Goal: Task Accomplishment & Management: Manage account settings

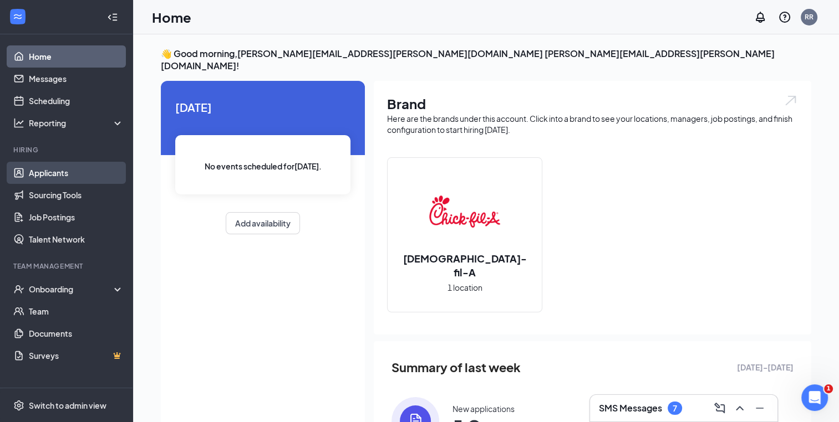
click at [44, 171] on link "Applicants" at bounding box center [76, 173] width 95 height 22
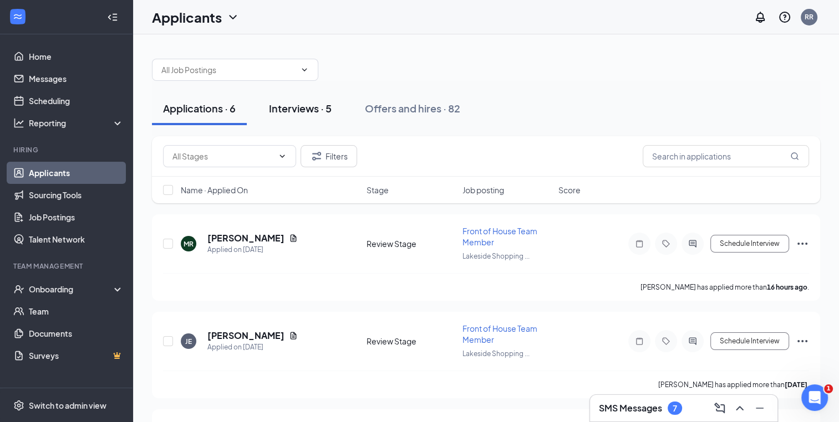
click at [289, 110] on div "Interviews · 5" at bounding box center [300, 108] width 63 height 14
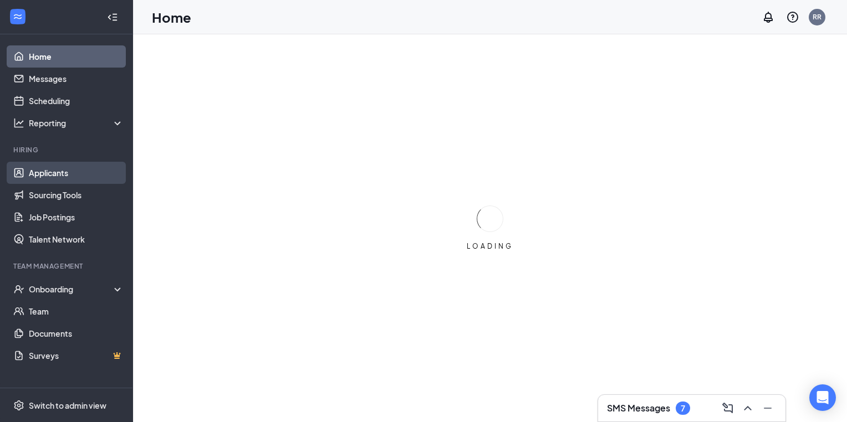
click at [89, 176] on link "Applicants" at bounding box center [76, 173] width 95 height 22
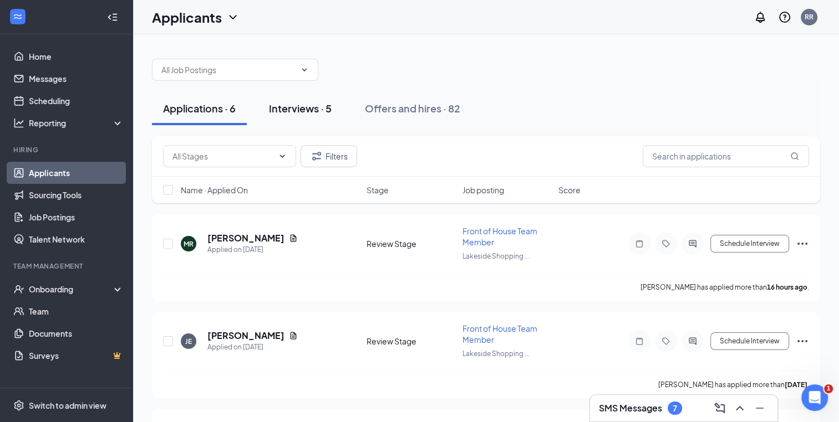
click at [265, 101] on button "Interviews · 5" at bounding box center [300, 108] width 85 height 33
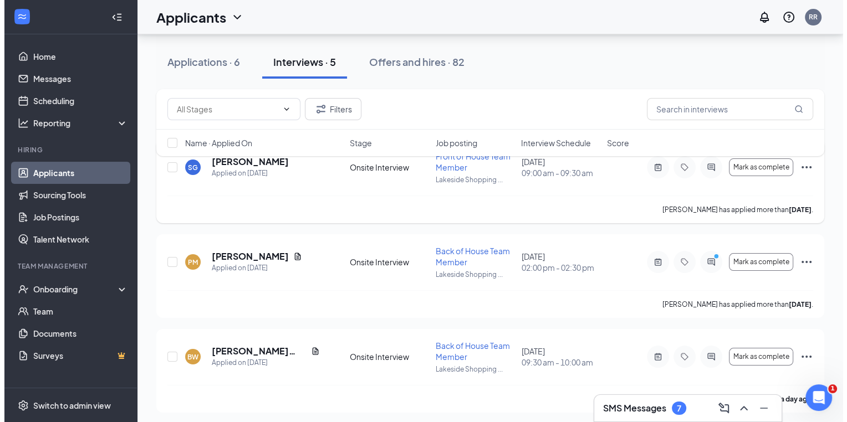
scroll to position [78, 0]
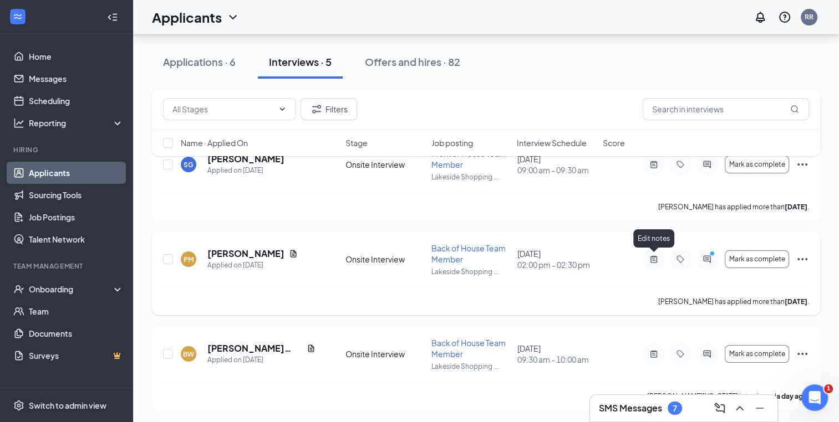
click at [655, 262] on icon "ActiveNote" at bounding box center [653, 259] width 13 height 9
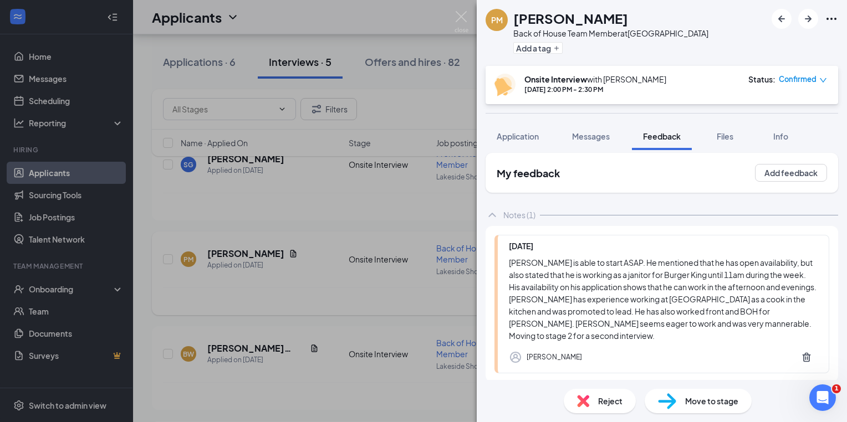
scroll to position [47, 0]
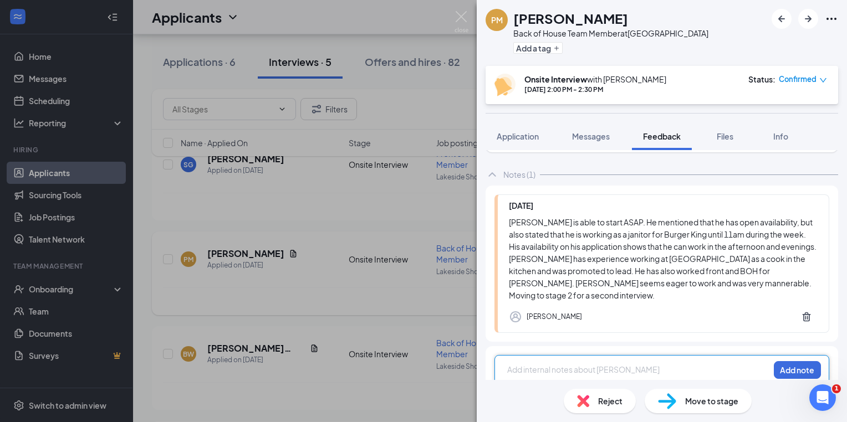
scroll to position [47, 0]
click at [572, 364] on div at bounding box center [638, 370] width 261 height 12
drag, startPoint x: 572, startPoint y: 361, endPoint x: 606, endPoint y: 278, distance: 89.7
click at [606, 278] on div "[DATE] [PERSON_NAME] is able to start ASAP. He mentioned that he has open avail…" at bounding box center [662, 289] width 353 height 208
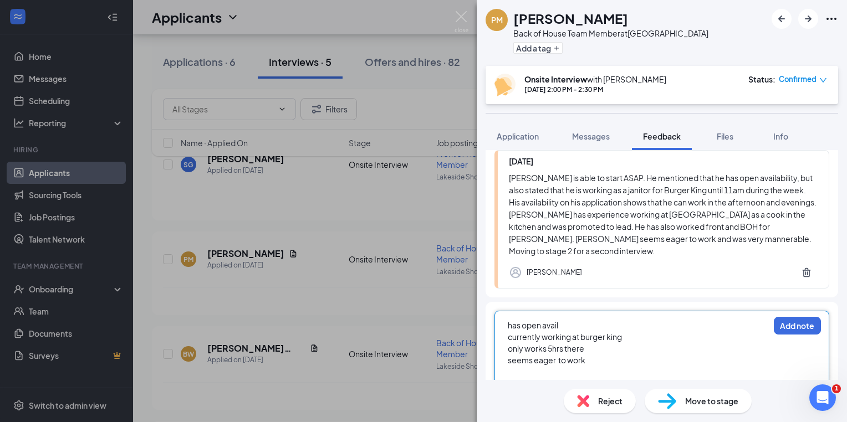
scroll to position [91, 0]
click at [597, 355] on div "seems eager to work" at bounding box center [638, 361] width 261 height 12
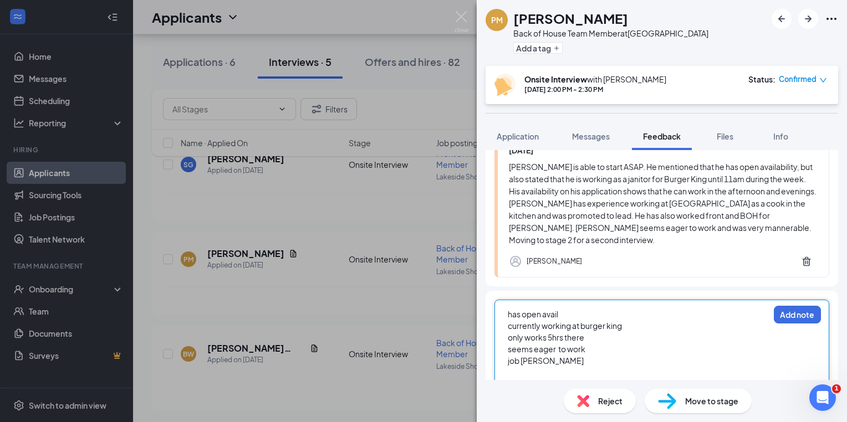
scroll to position [0, 0]
